Goal: Transaction & Acquisition: Purchase product/service

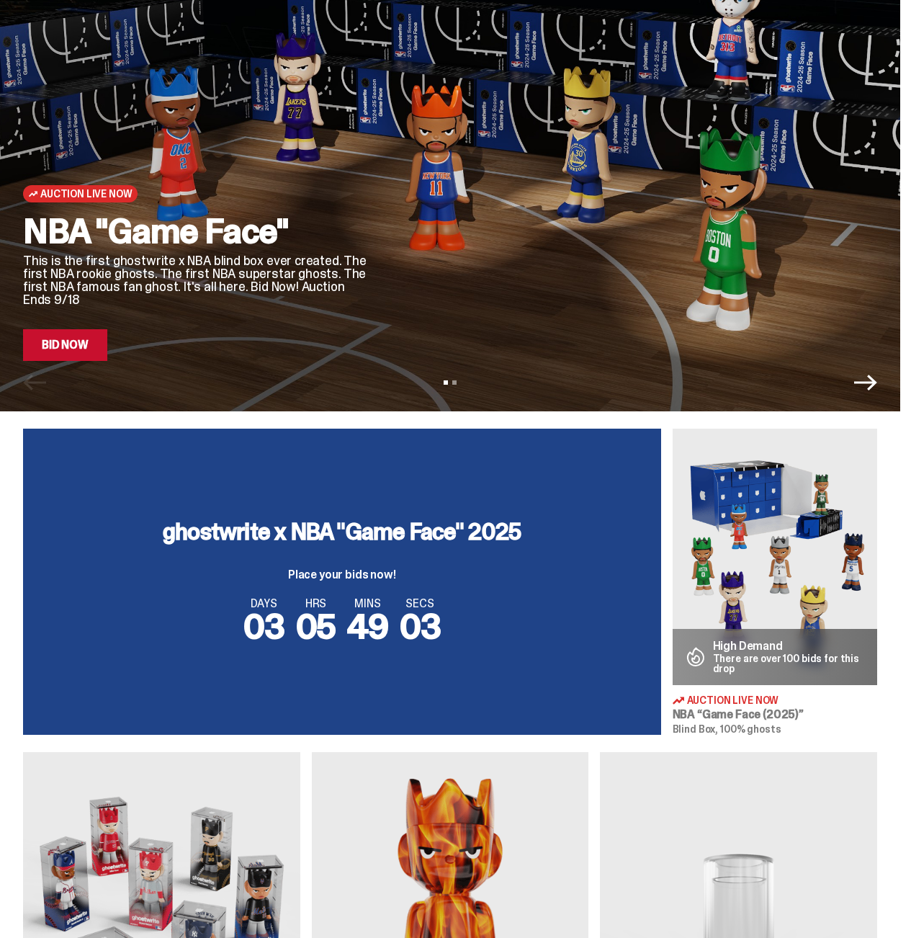
scroll to position [115, 0]
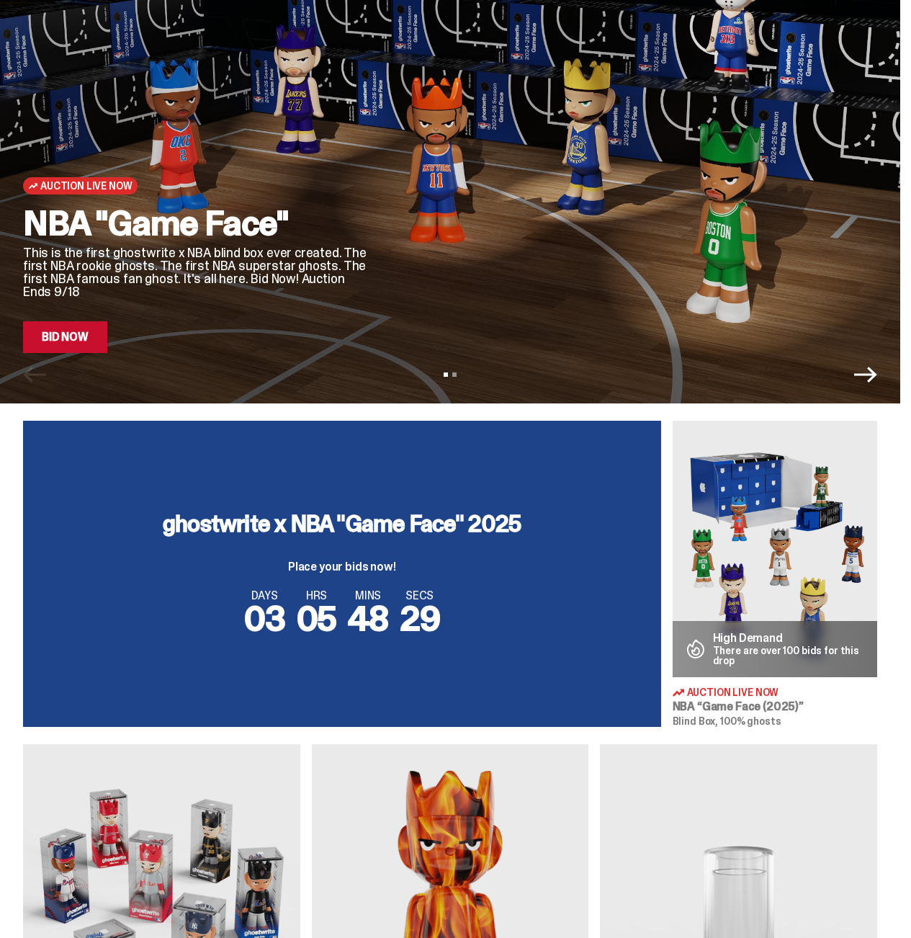
click at [710, 548] on img at bounding box center [775, 549] width 205 height 256
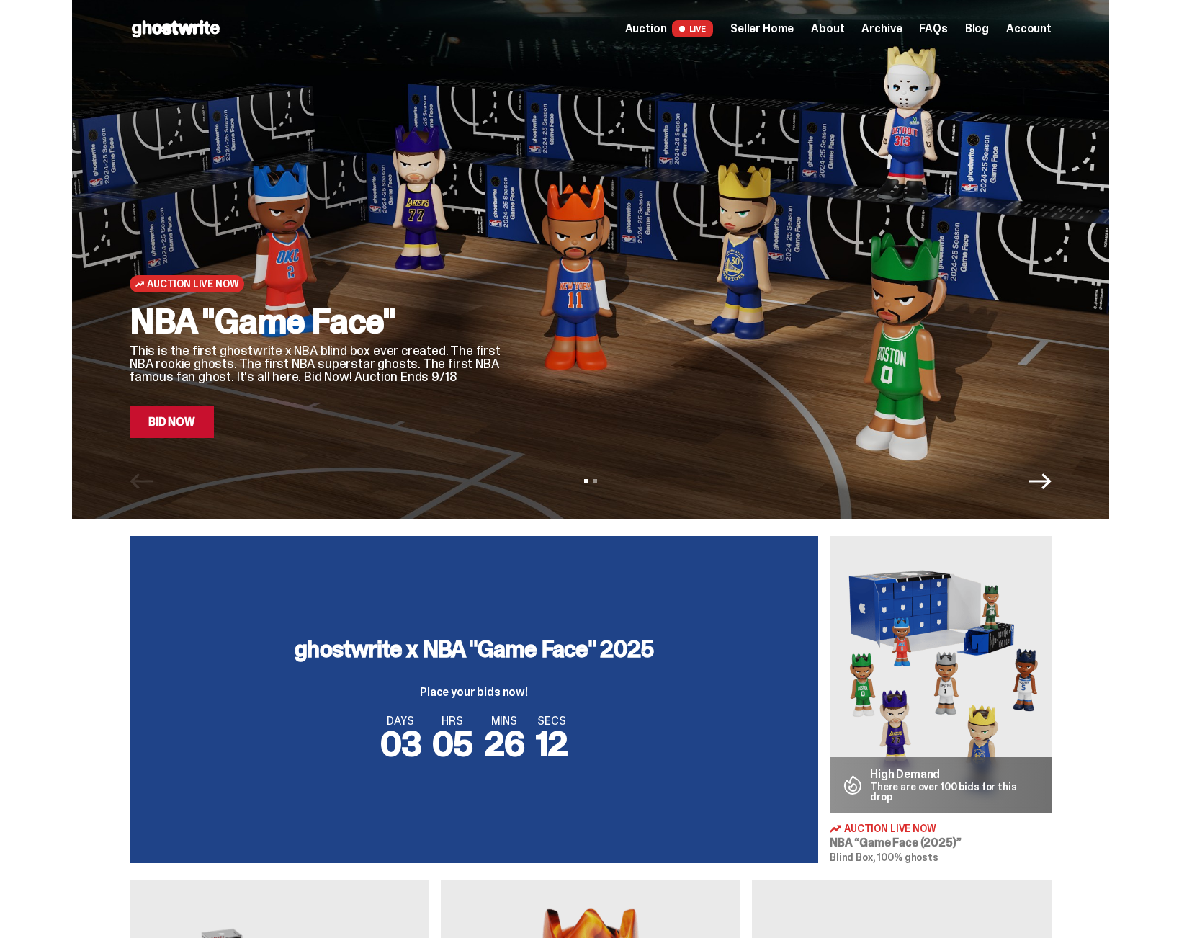
click at [207, 437] on link "Bid Now" at bounding box center [172, 422] width 84 height 32
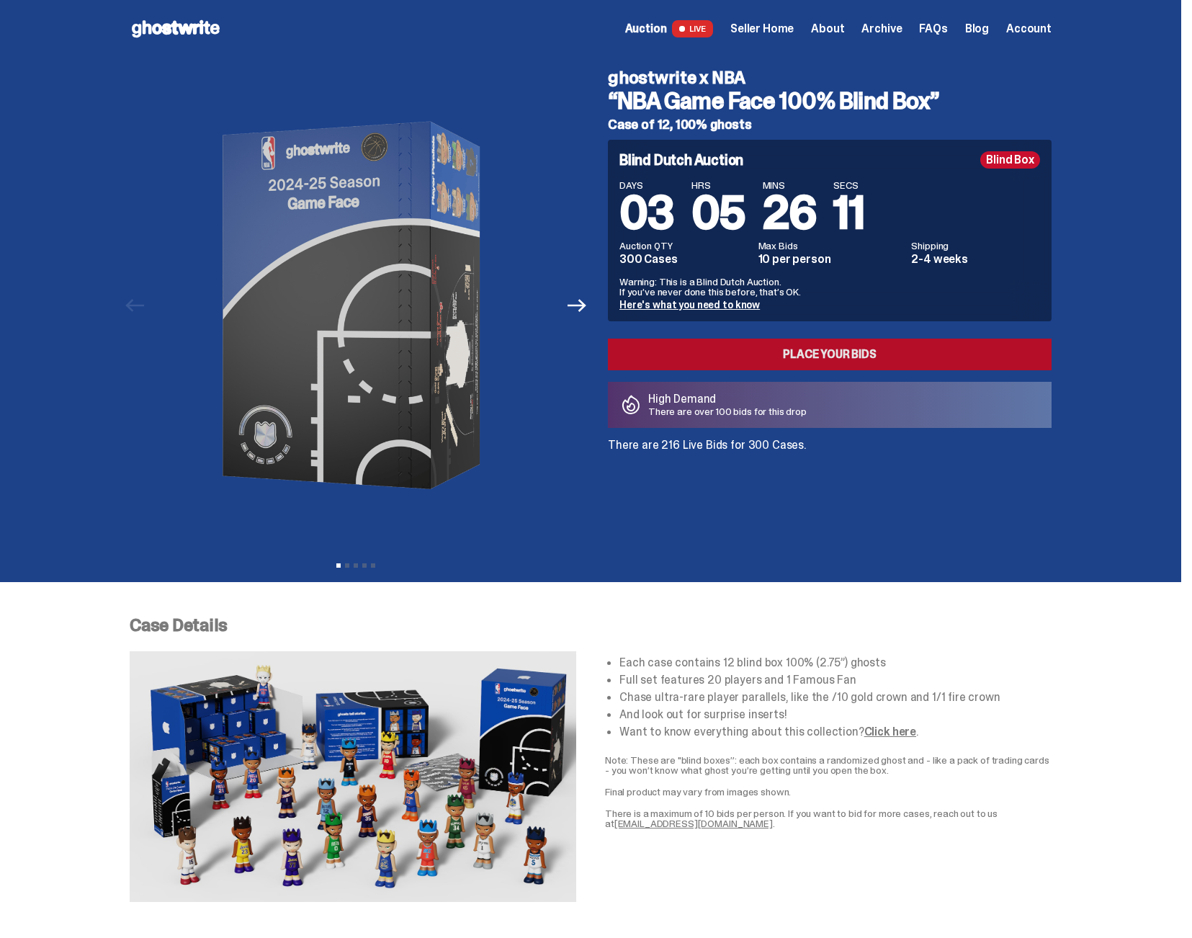
click at [852, 345] on link "Place your Bids" at bounding box center [830, 355] width 444 height 32
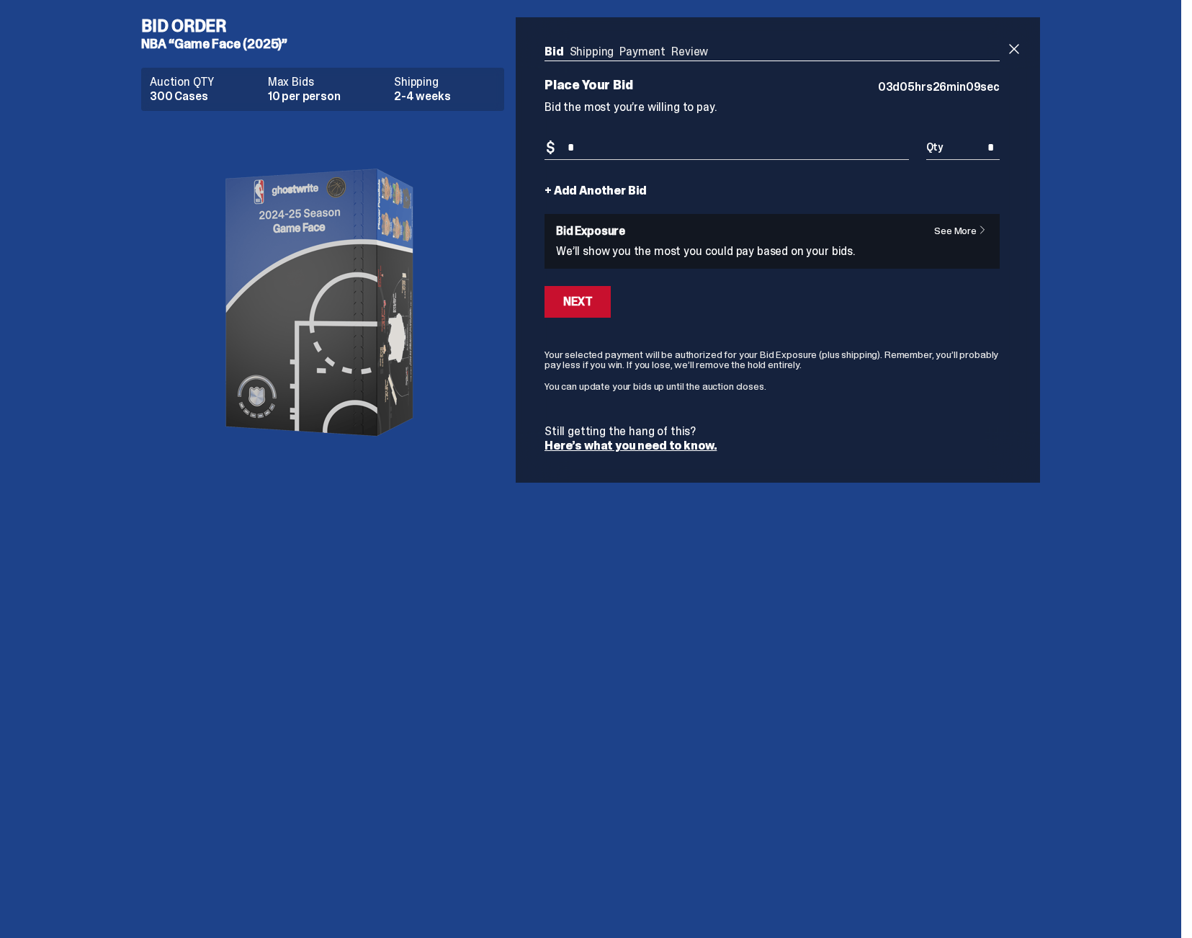
type input "*"
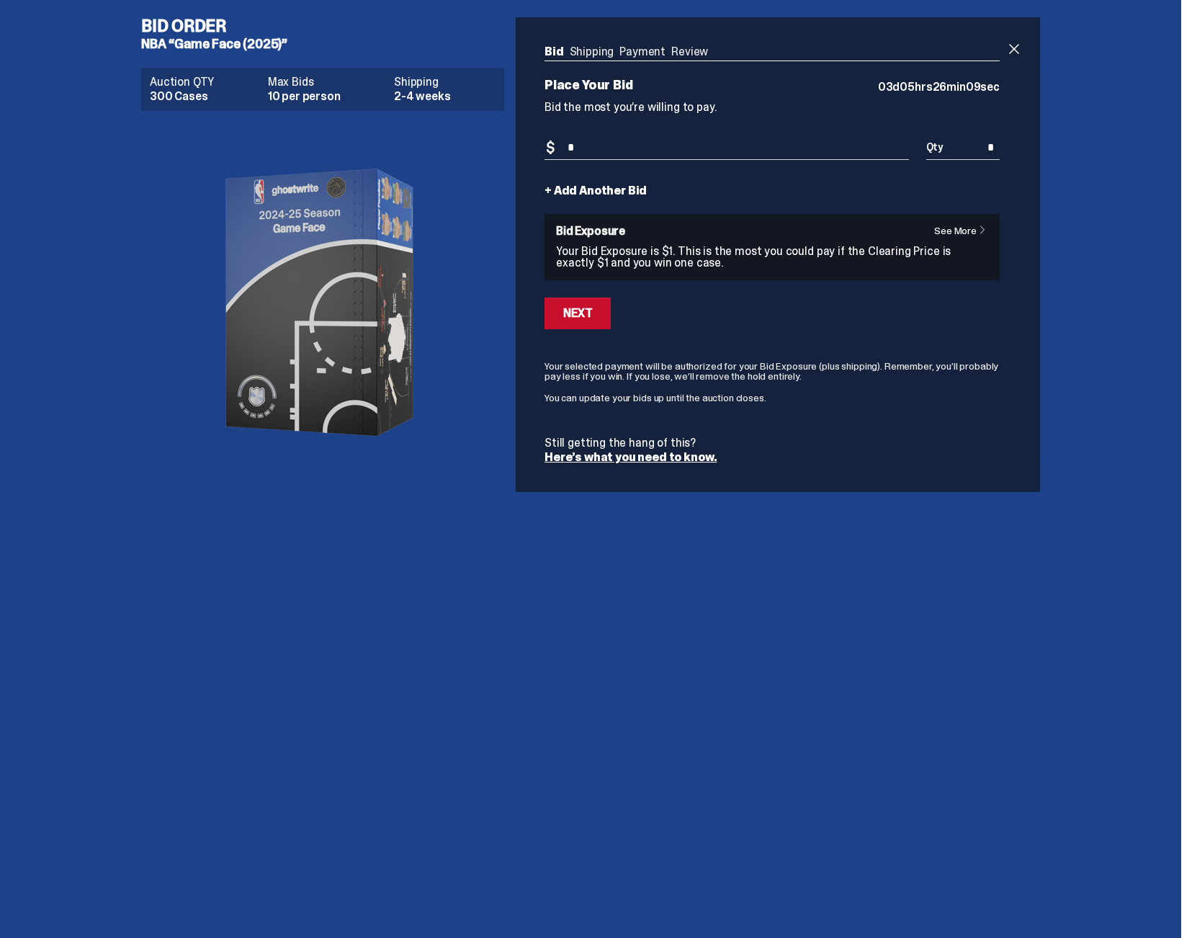
drag, startPoint x: 979, startPoint y: 146, endPoint x: 1053, endPoint y: 146, distance: 74.2
click at [1000, 146] on input "*" at bounding box center [962, 148] width 73 height 24
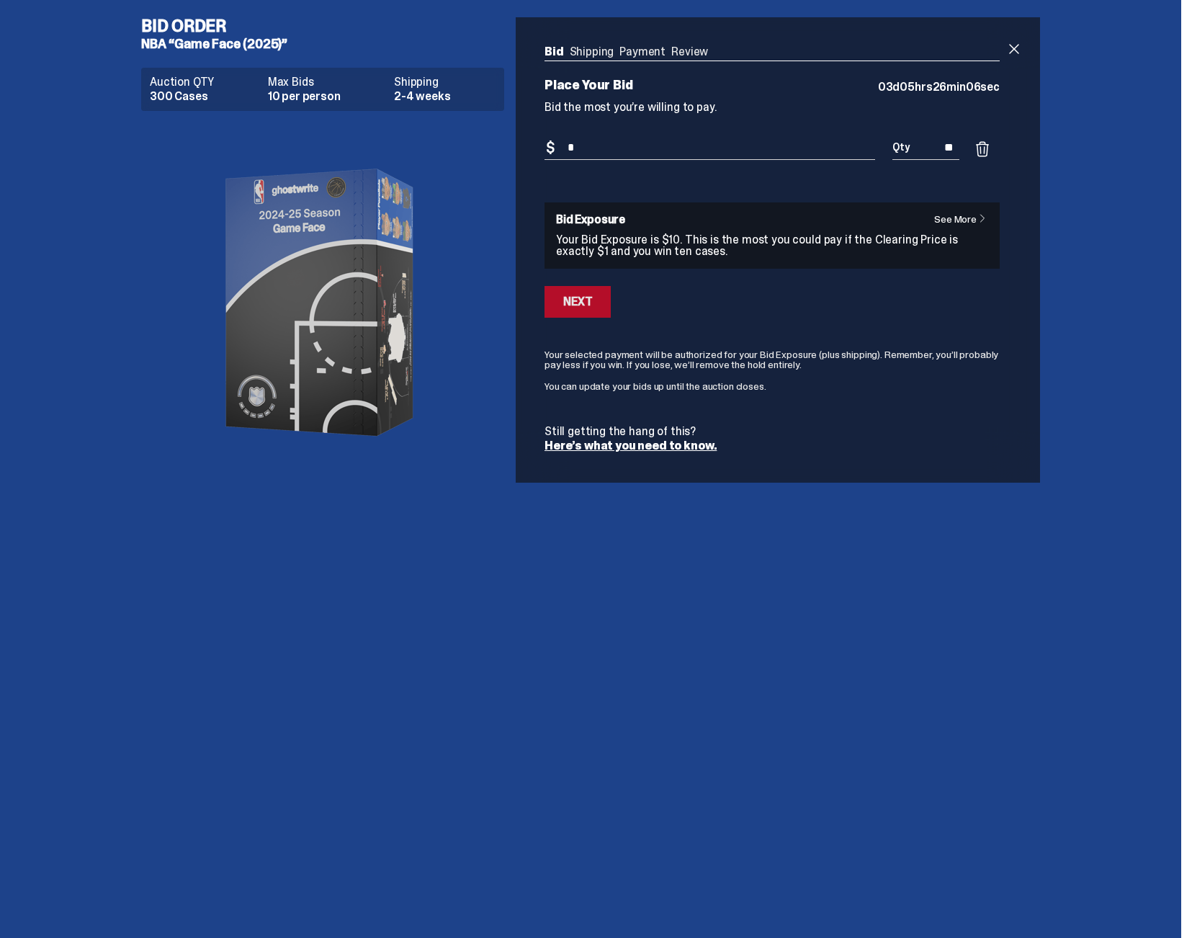
type input "**"
click at [561, 295] on button "Next" at bounding box center [578, 302] width 66 height 32
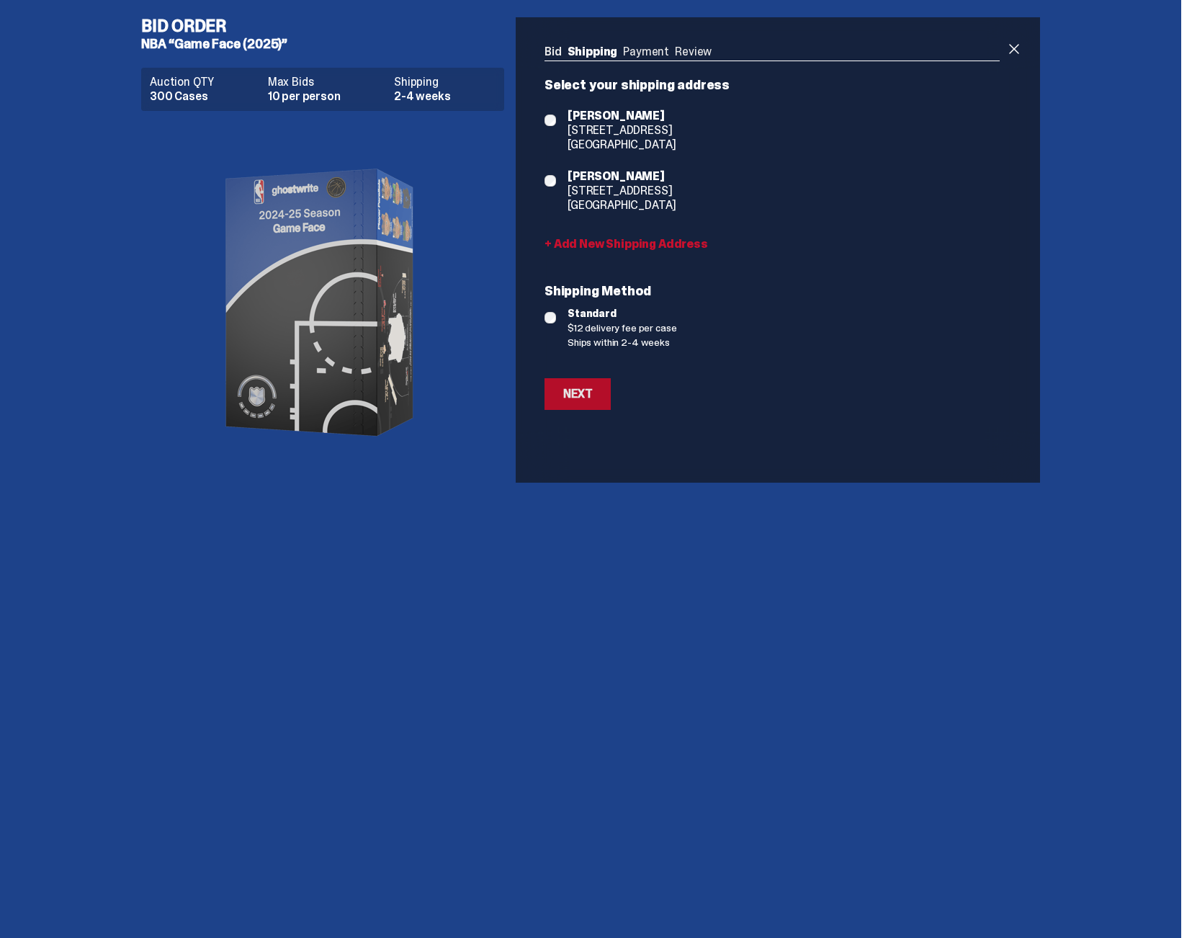
click at [581, 384] on button "Next" at bounding box center [578, 394] width 66 height 32
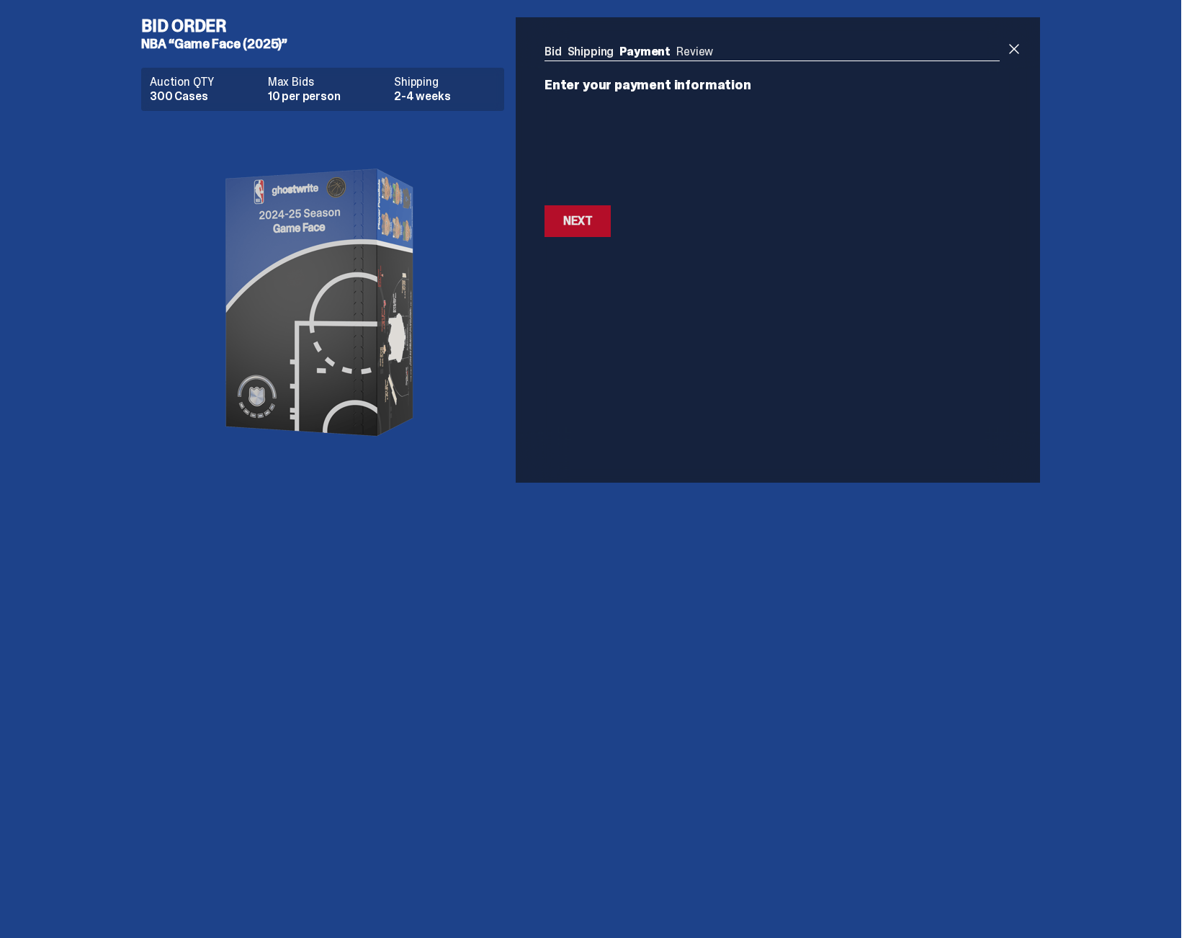
click at [611, 231] on button "Next Next" at bounding box center [578, 221] width 66 height 32
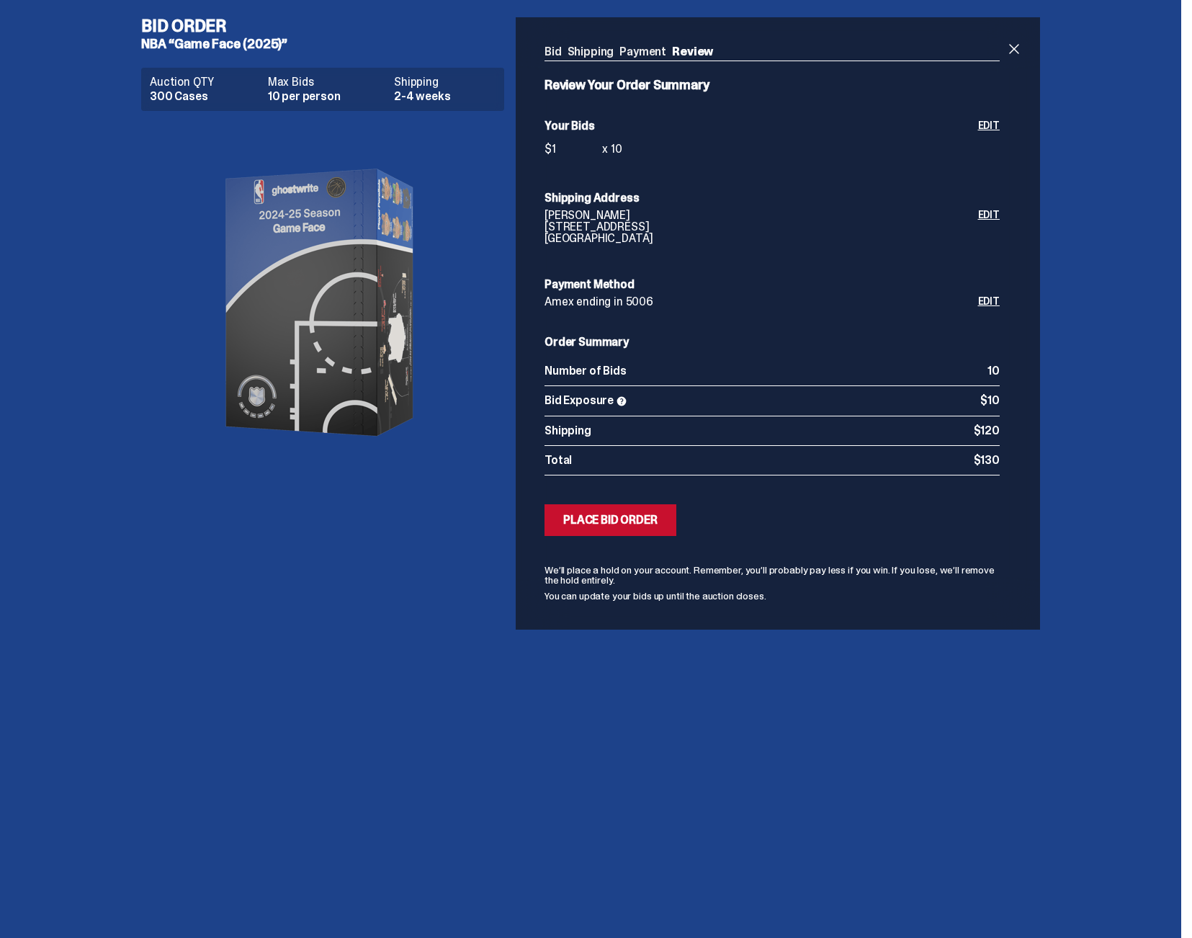
click at [682, 510] on div "Submitting Bids Place Bid Order" at bounding box center [772, 520] width 455 height 32
drag, startPoint x: 678, startPoint y: 512, endPoint x: 696, endPoint y: 527, distance: 23.5
click at [676, 513] on button "Submitting Bids Place Bid Order" at bounding box center [611, 520] width 132 height 32
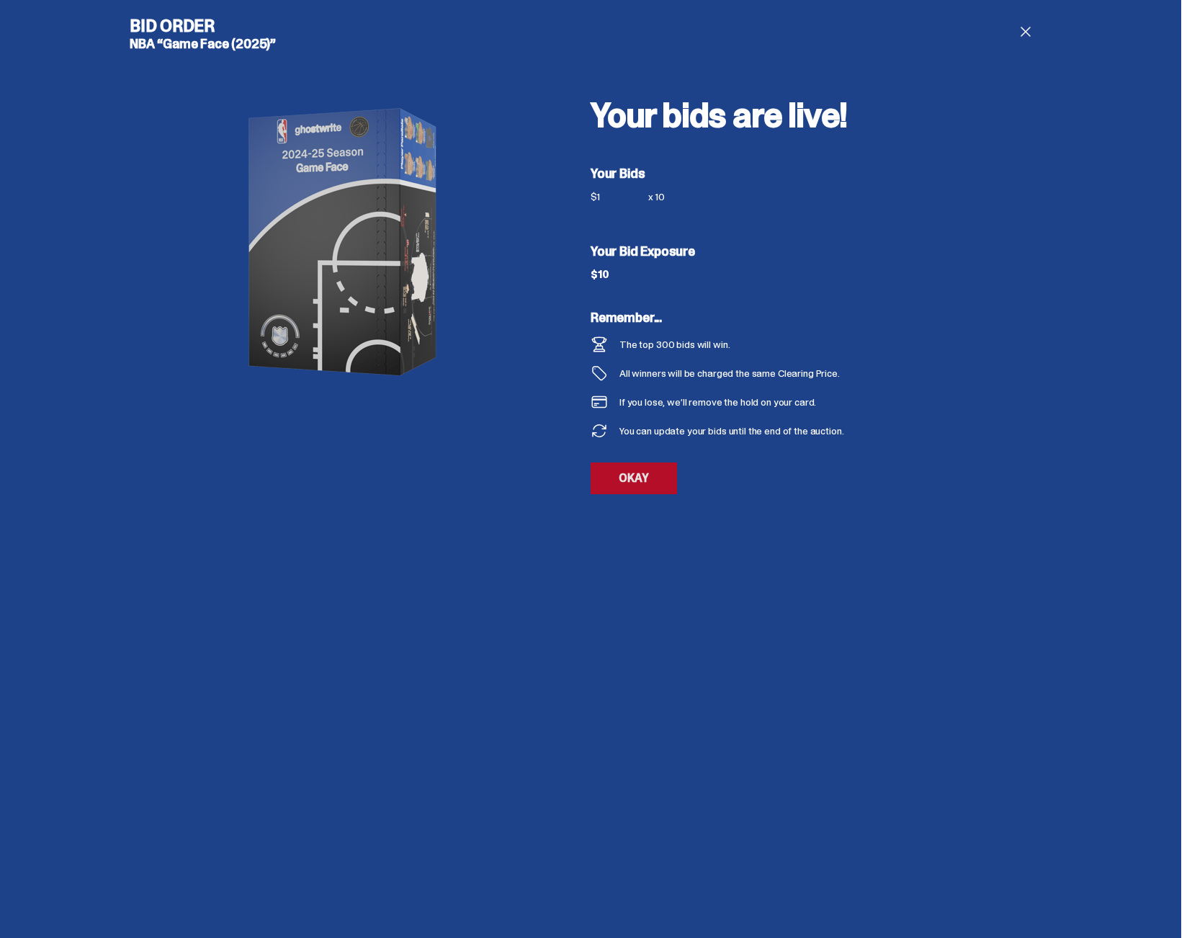
click at [646, 480] on link "OKAY" at bounding box center [634, 479] width 86 height 32
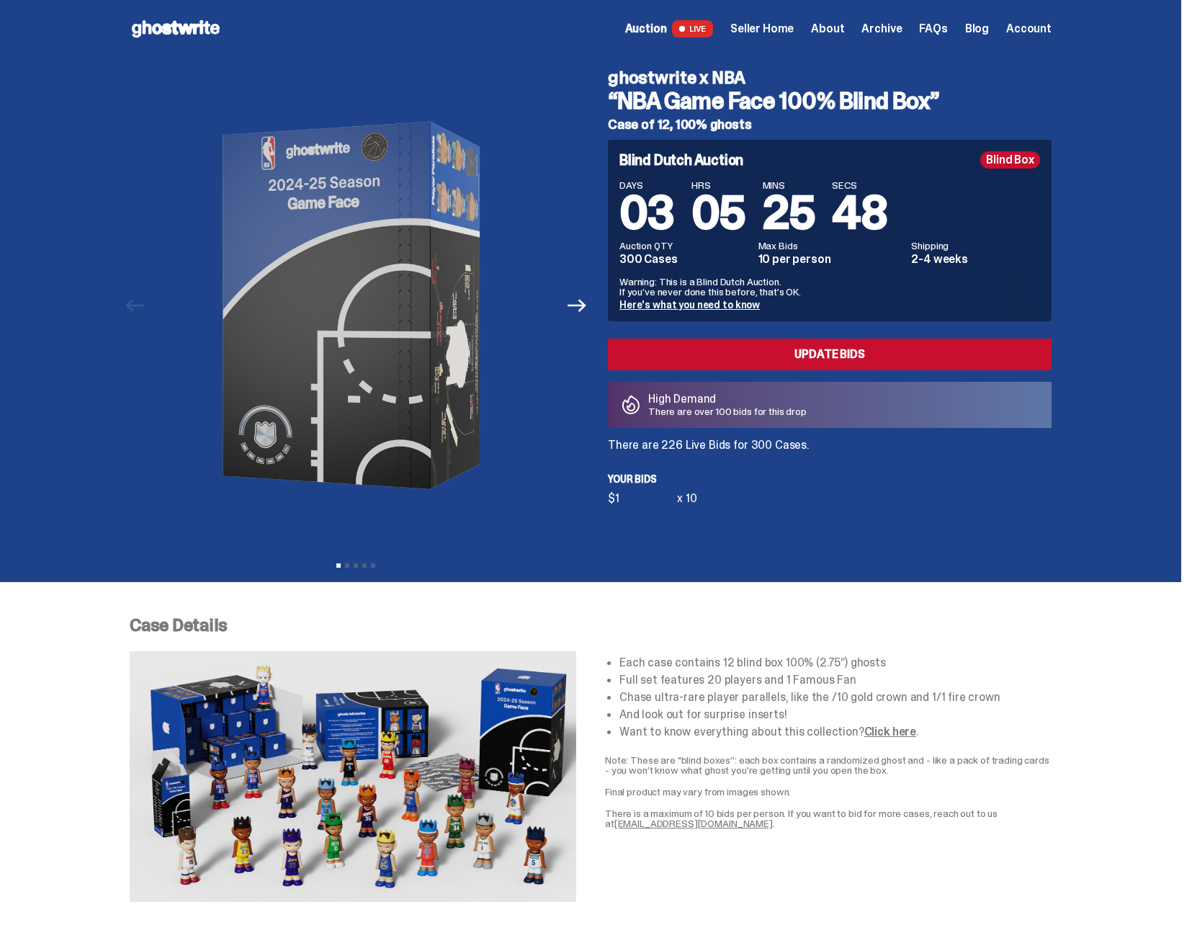
click at [847, 527] on div "ghostwrite x NBA “NBA Game Face 100% Blind Box” Case of 12, 100% ghosts Blind D…" at bounding box center [821, 306] width 461 height 496
click at [846, 527] on div "ghostwrite x NBA “NBA Game Face 100% Blind Box” Case of 12, 100% ghosts Blind D…" at bounding box center [821, 306] width 461 height 496
click at [845, 527] on div "ghostwrite x NBA “NBA Game Face 100% Blind Box” Case of 12, 100% ghosts Blind D…" at bounding box center [821, 306] width 461 height 496
